Goal: Task Accomplishment & Management: Use online tool/utility

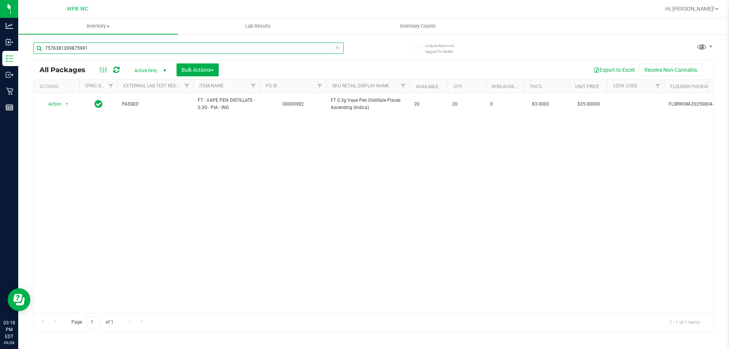
click at [212, 45] on input "7576381309875991" at bounding box center [188, 48] width 310 height 11
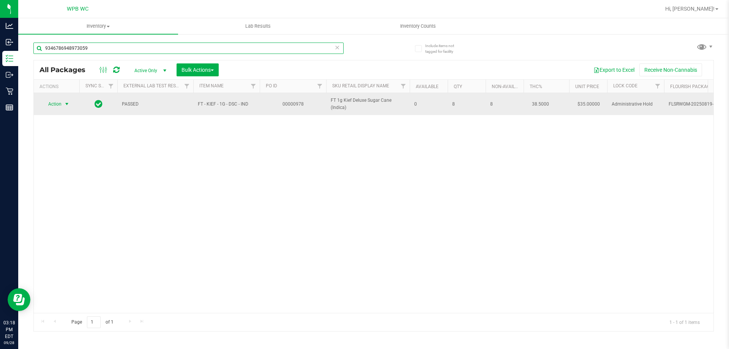
type input "9346786948973059"
click at [65, 99] on span "select" at bounding box center [66, 104] width 9 height 11
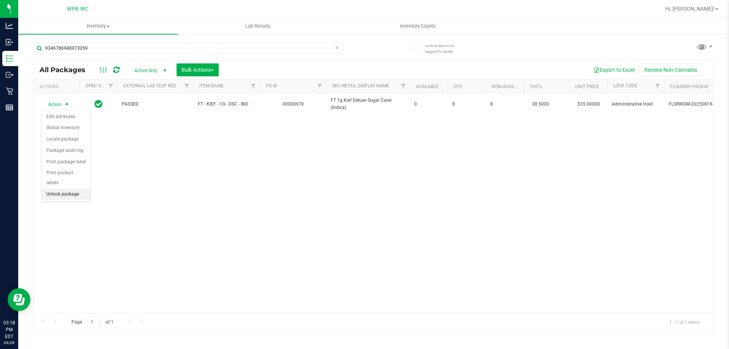
click at [80, 189] on li "Unlock package" at bounding box center [66, 194] width 49 height 11
